Goal: Task Accomplishment & Management: Manage account settings

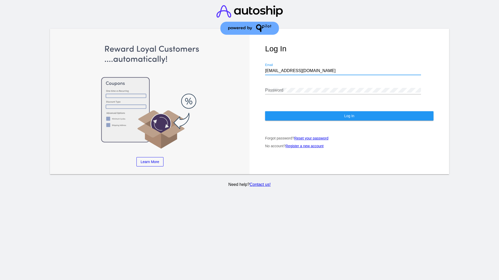
type input "[EMAIL_ADDRESS][DOMAIN_NAME]"
click at [349, 116] on span "Log In" at bounding box center [349, 116] width 10 height 4
